Goal: Information Seeking & Learning: Stay updated

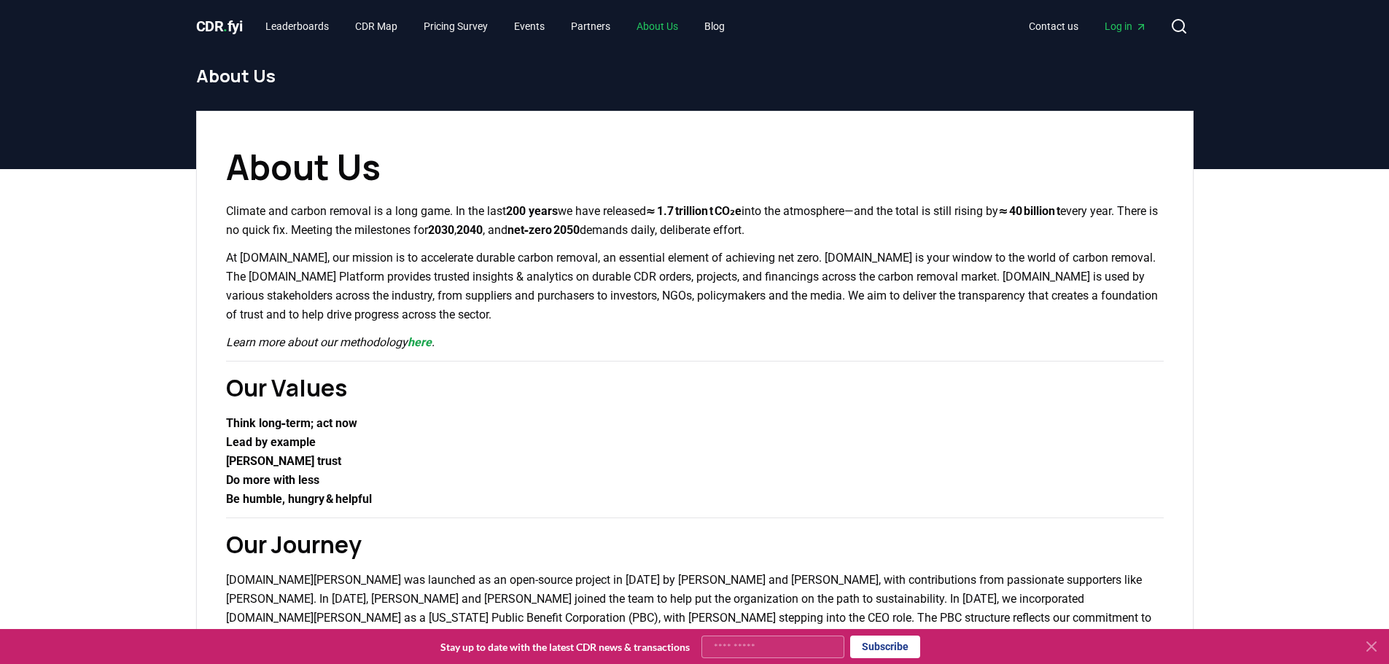
click at [677, 21] on link "About Us" at bounding box center [657, 26] width 65 height 26
click at [296, 34] on link "Leaderboards" at bounding box center [297, 26] width 87 height 26
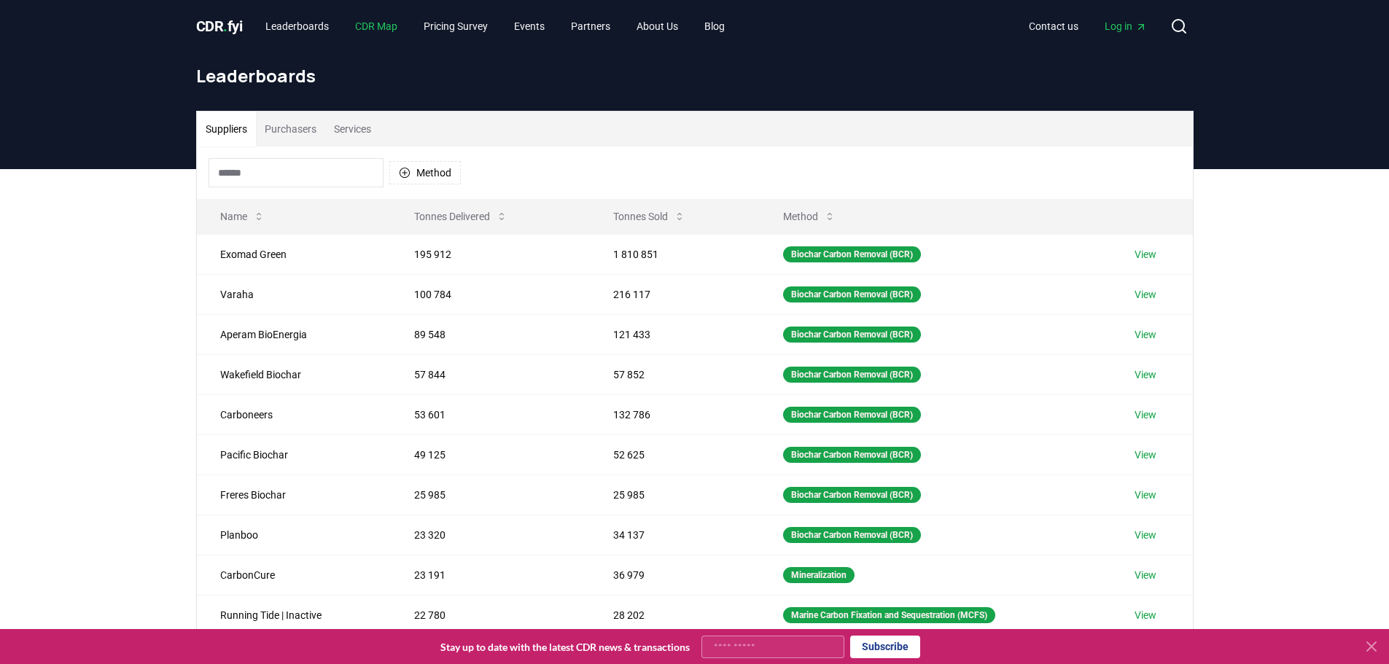
click at [378, 28] on link "CDR Map" at bounding box center [376, 26] width 66 height 26
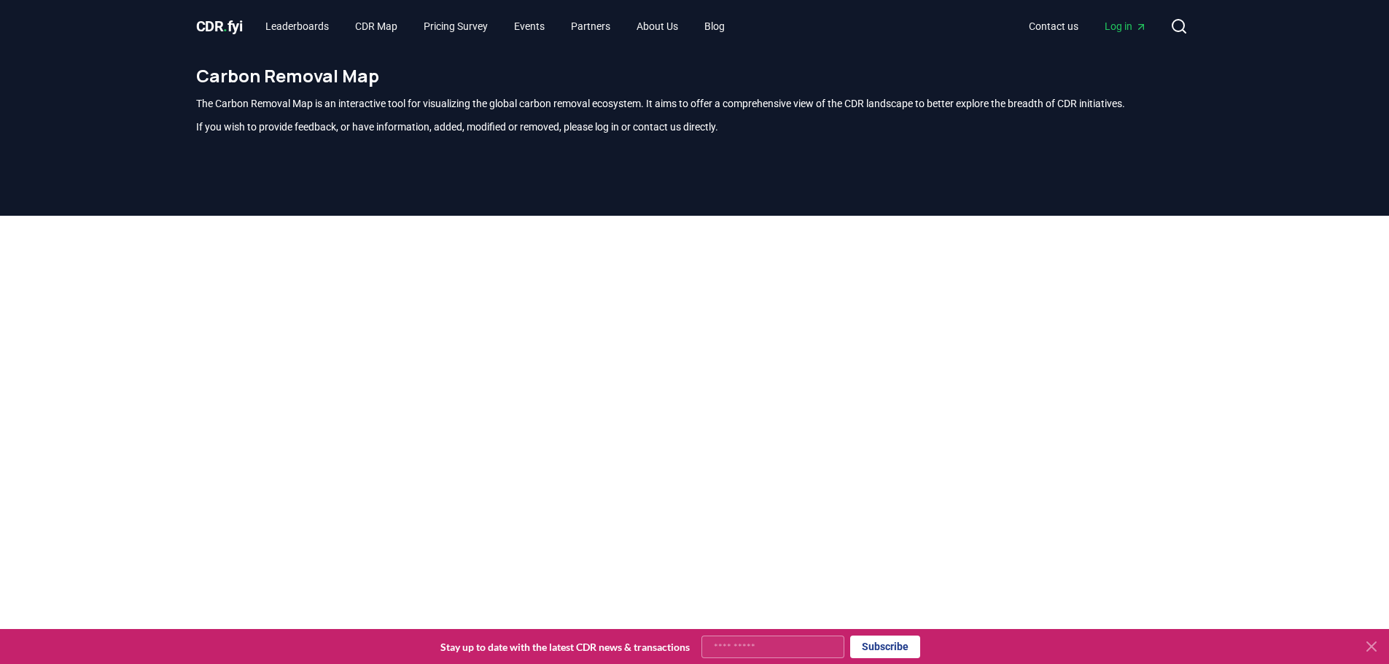
scroll to position [429, 0]
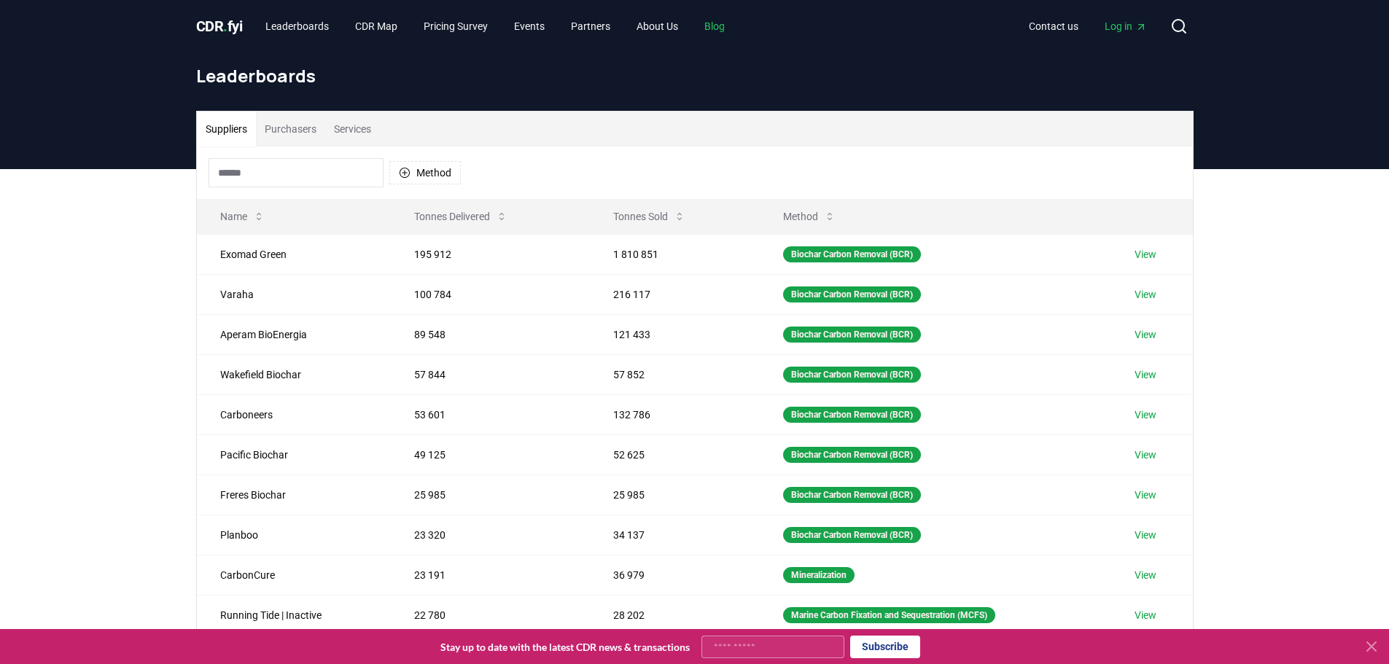
click at [736, 27] on link "Blog" at bounding box center [714, 26] width 44 height 26
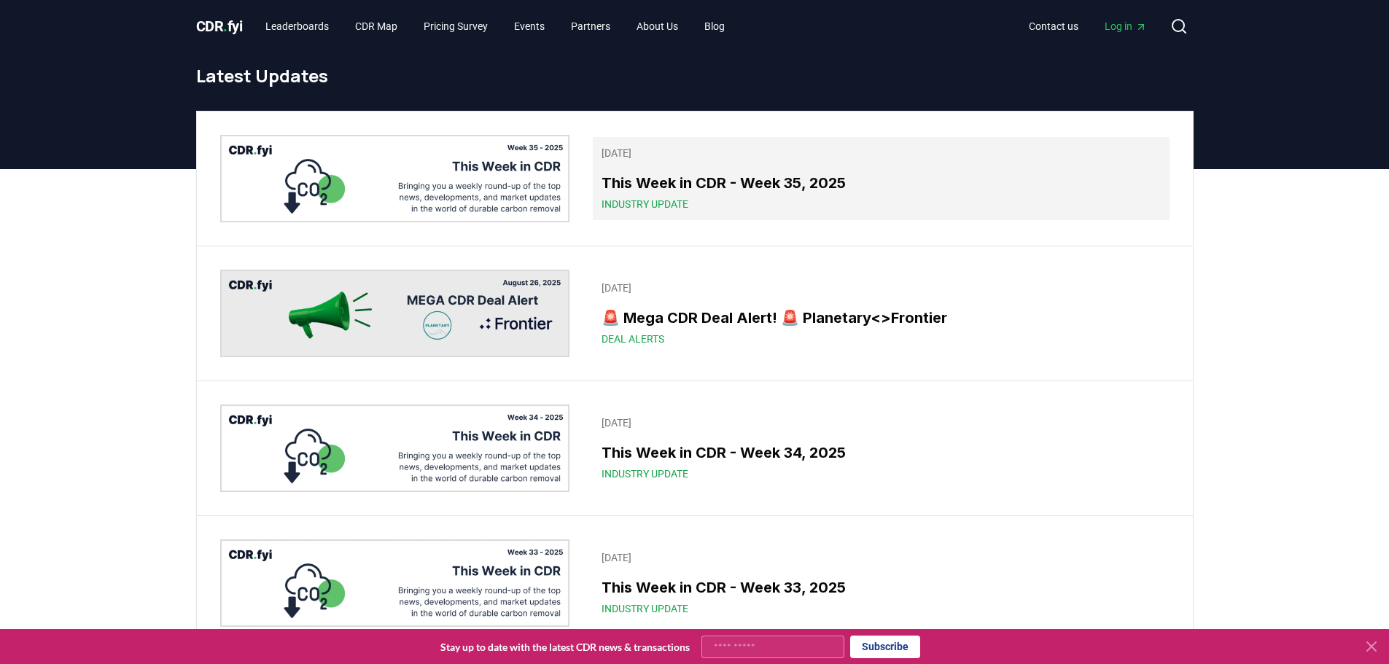
click at [749, 173] on h3 "This Week in CDR - Week 35, 2025" at bounding box center [880, 183] width 558 height 22
